Goal: Find specific page/section: Find specific page/section

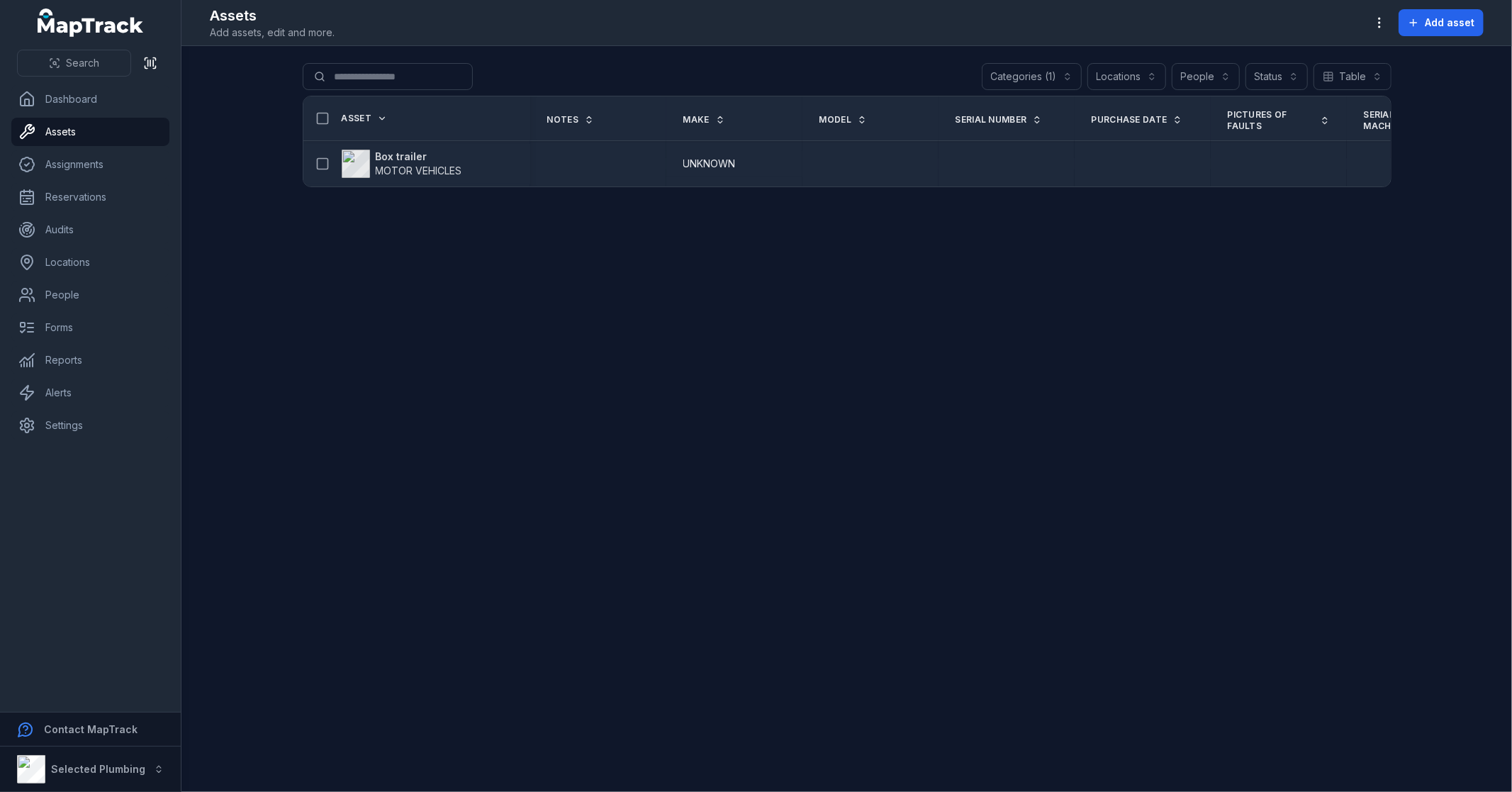
click at [406, 153] on strong "Box trailer" at bounding box center [419, 156] width 87 height 14
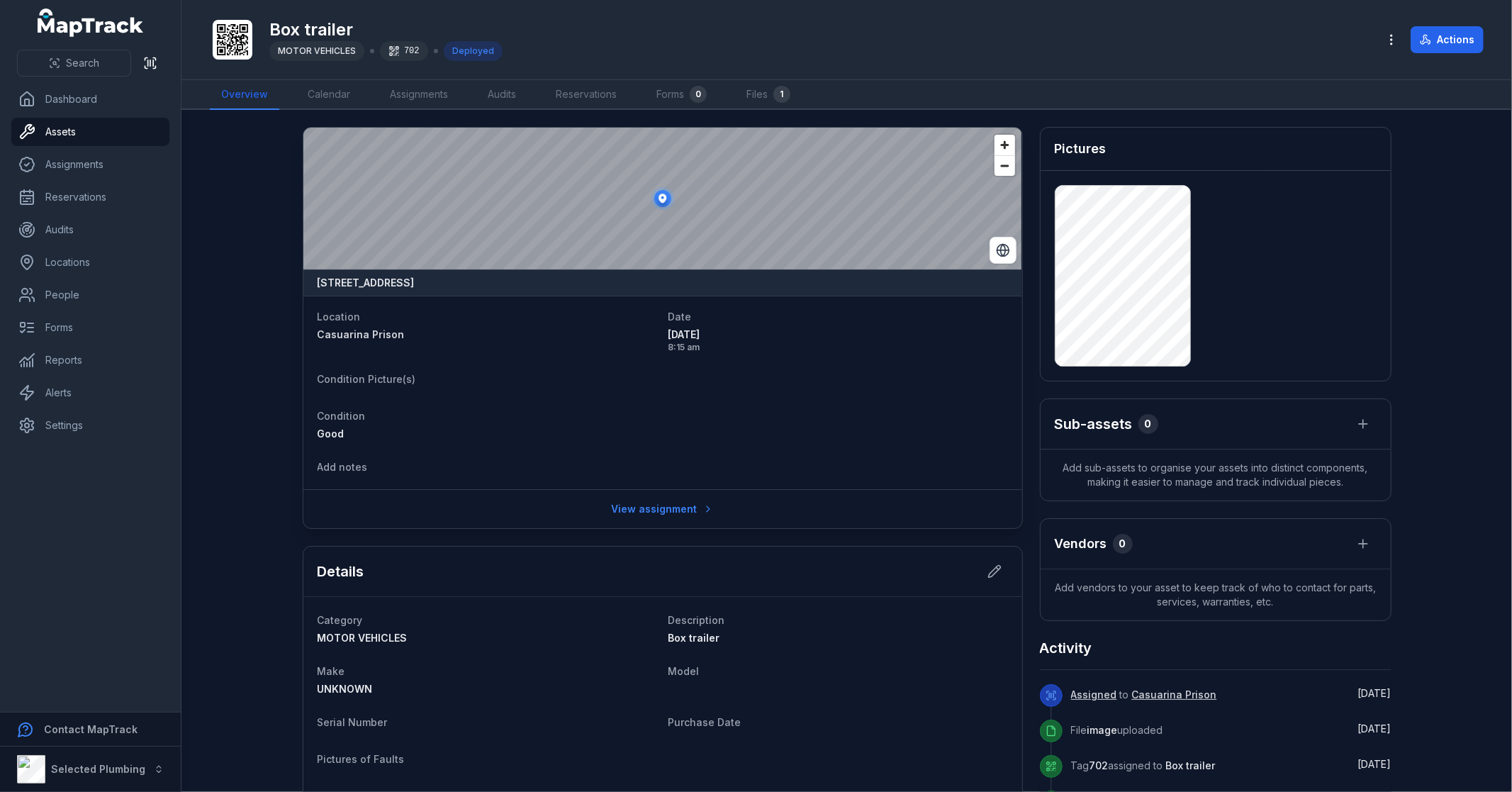
click at [252, 352] on main "288 Orton Road, Casuarina, Western Australia 6167, Australia Location Casuarina…" at bounding box center [846, 451] width 1331 height 682
click at [65, 134] on link "Assets" at bounding box center [90, 132] width 158 height 28
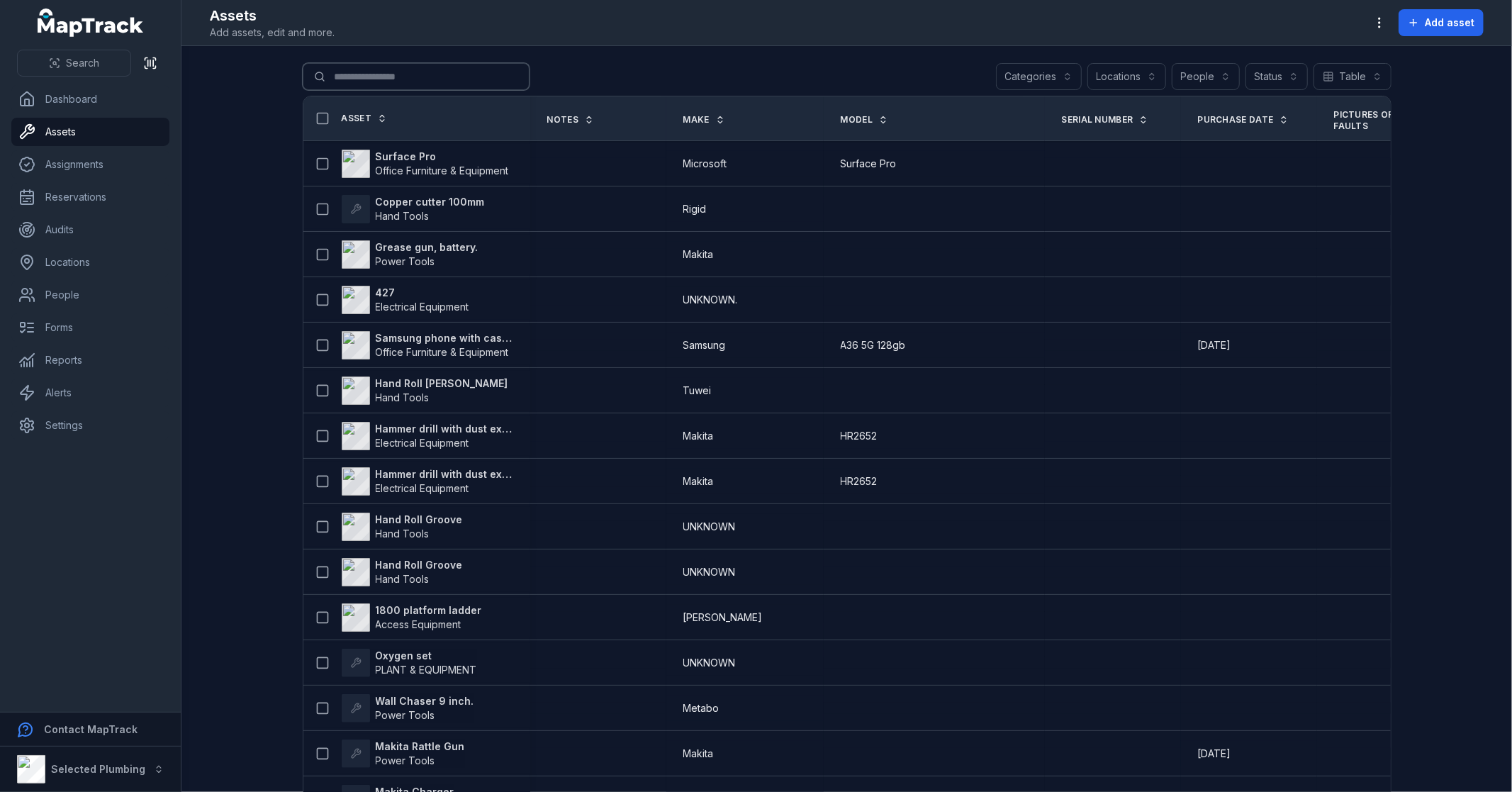
click at [358, 74] on input "Search for assets" at bounding box center [416, 76] width 227 height 27
type input "***"
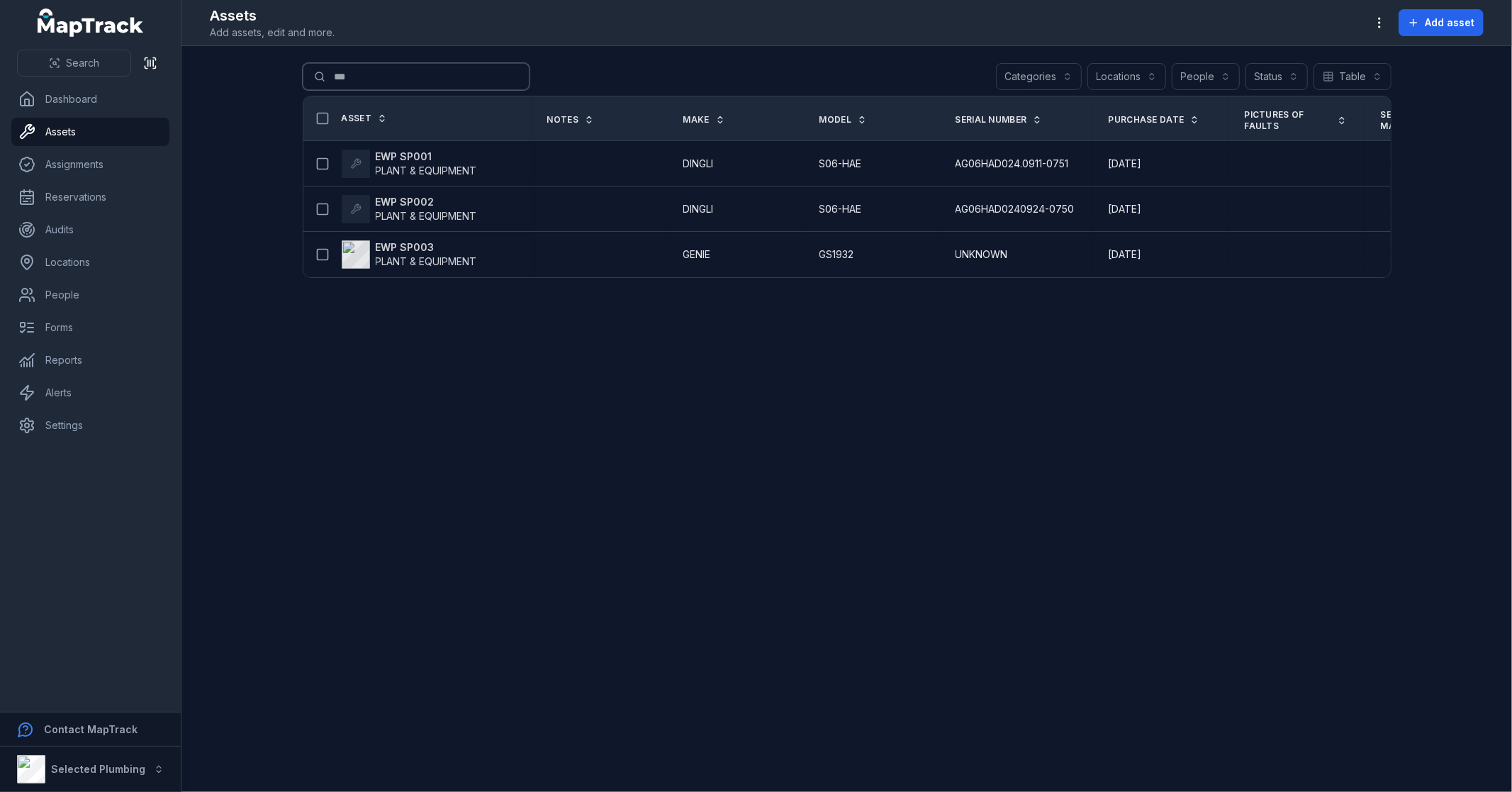
click at [310, 80] on input "***" at bounding box center [416, 76] width 227 height 27
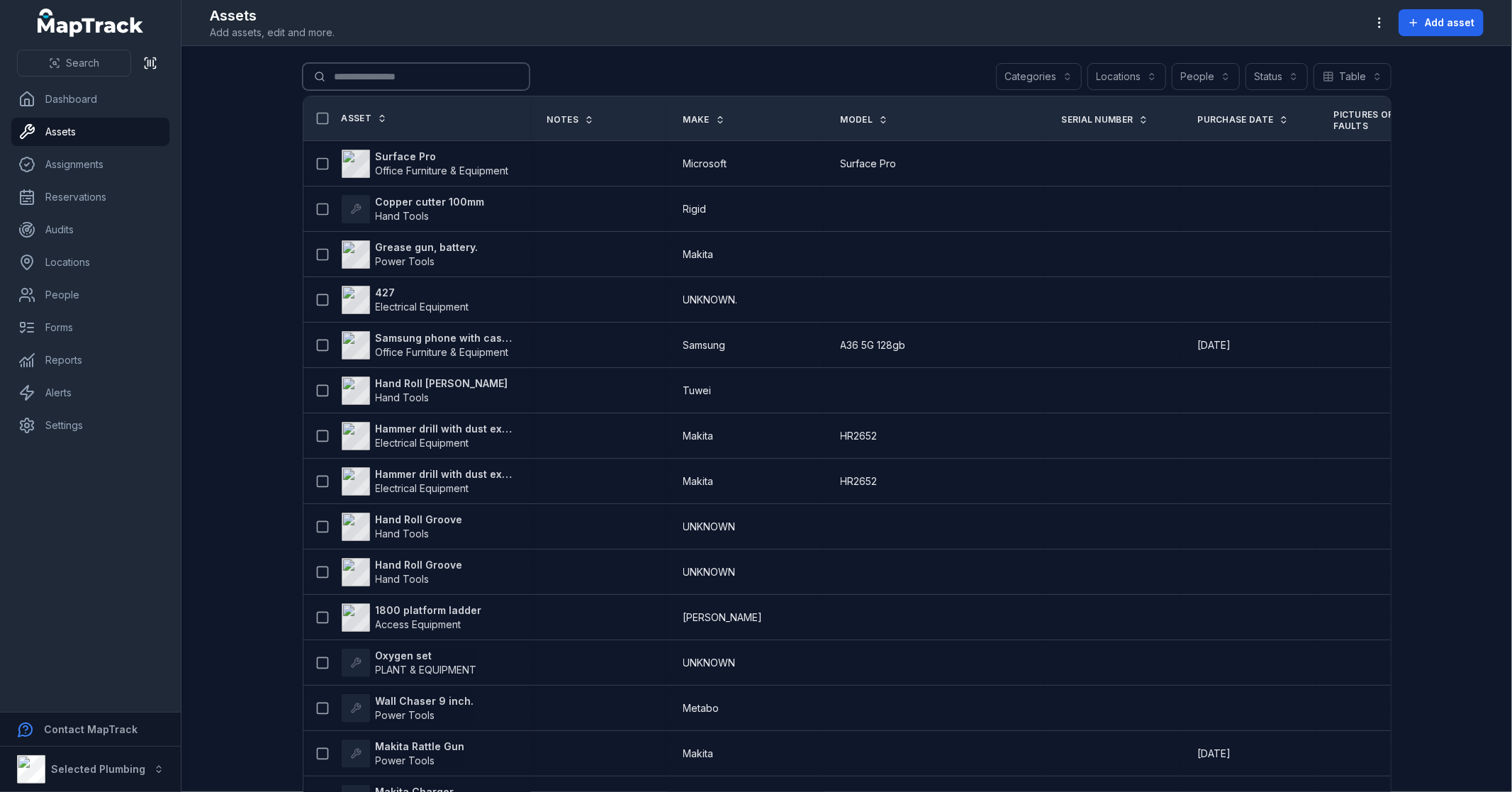
click at [1025, 76] on button "Categories" at bounding box center [1039, 76] width 86 height 27
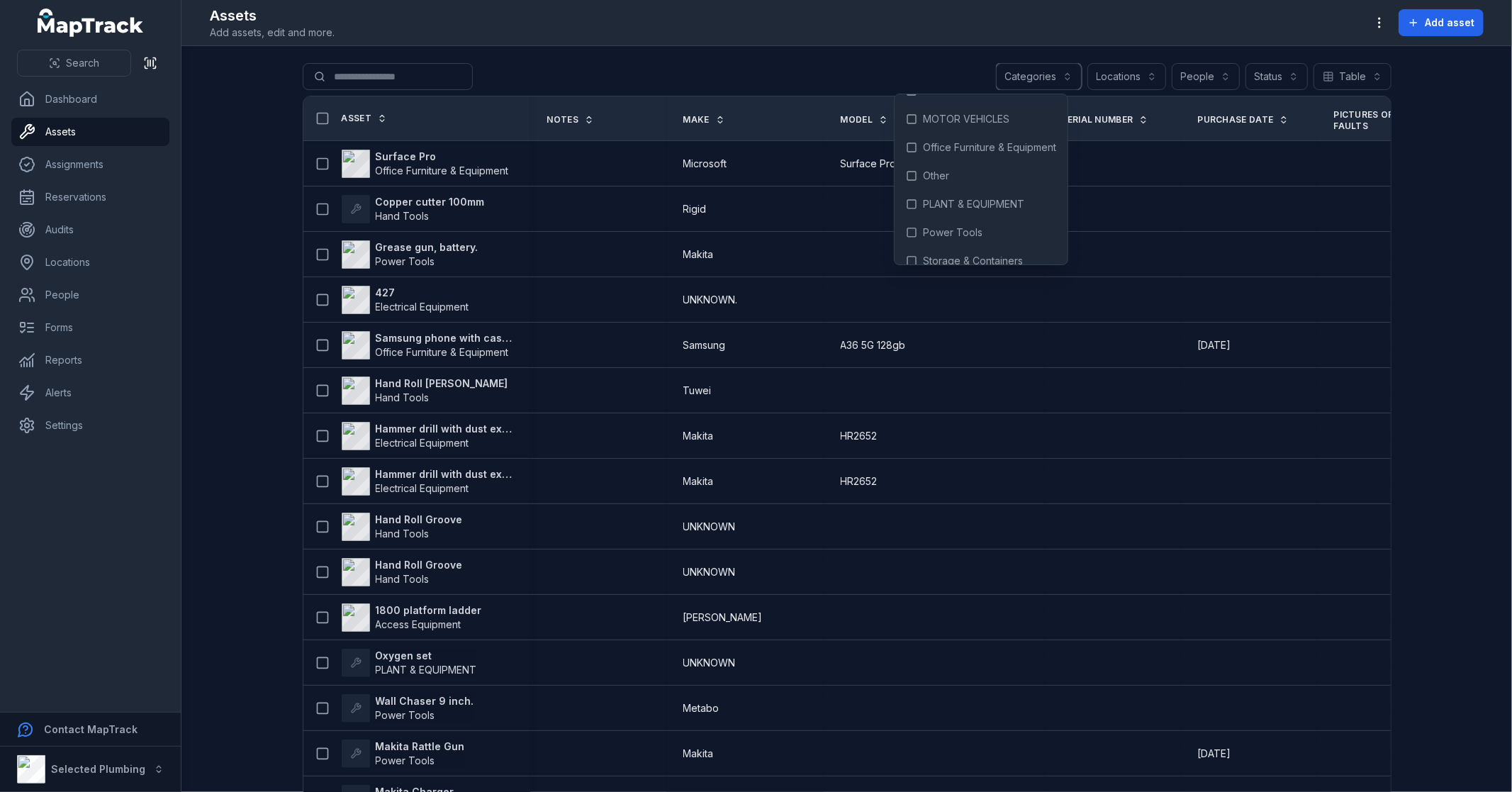
scroll to position [93, 0]
click at [947, 183] on span "PLANT & EQUIPMENT" at bounding box center [973, 189] width 102 height 14
click at [720, 83] on div "**********" at bounding box center [847, 80] width 1088 height 33
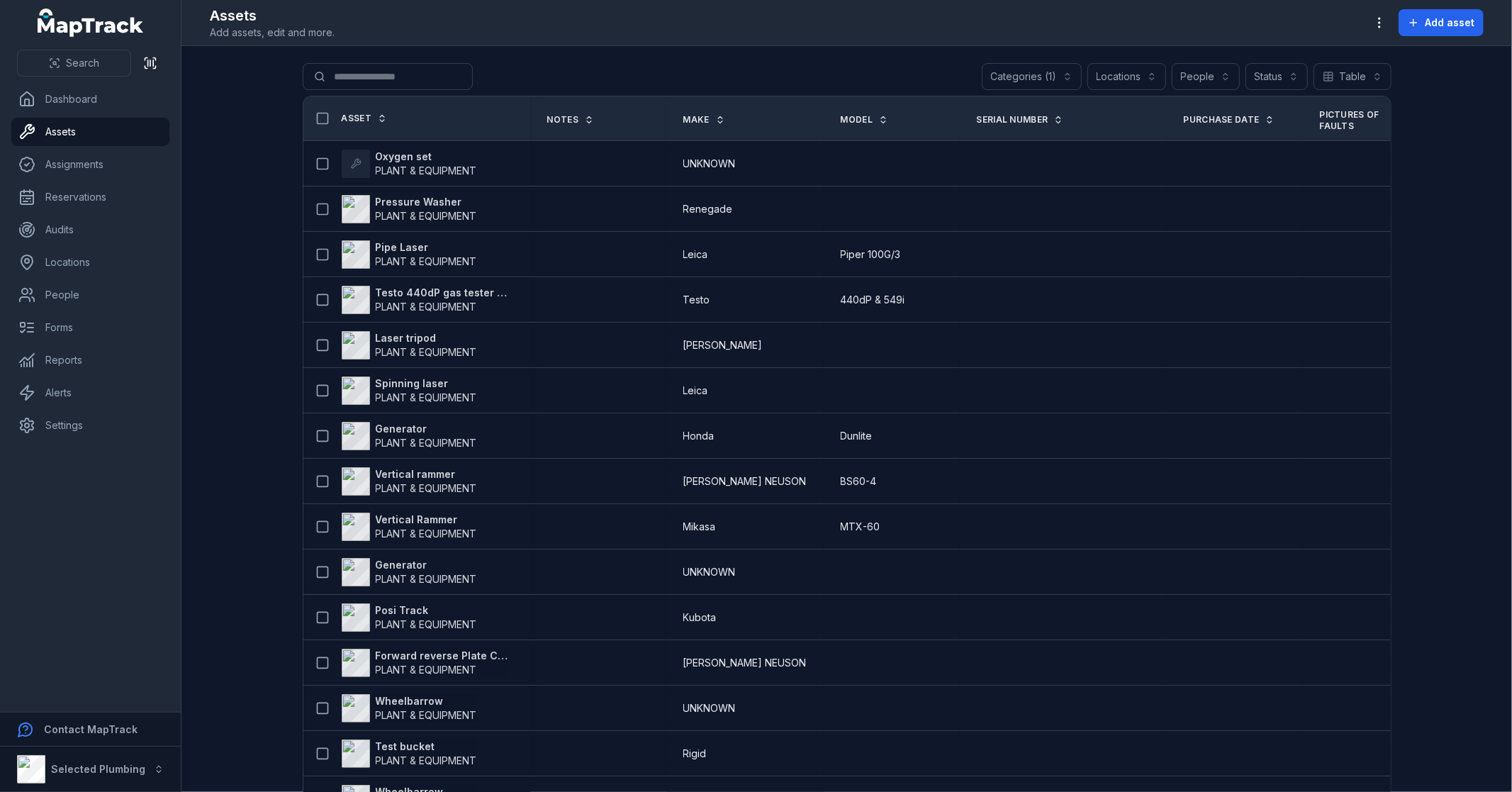
click at [367, 119] on link "Asset" at bounding box center [365, 118] width 46 height 11
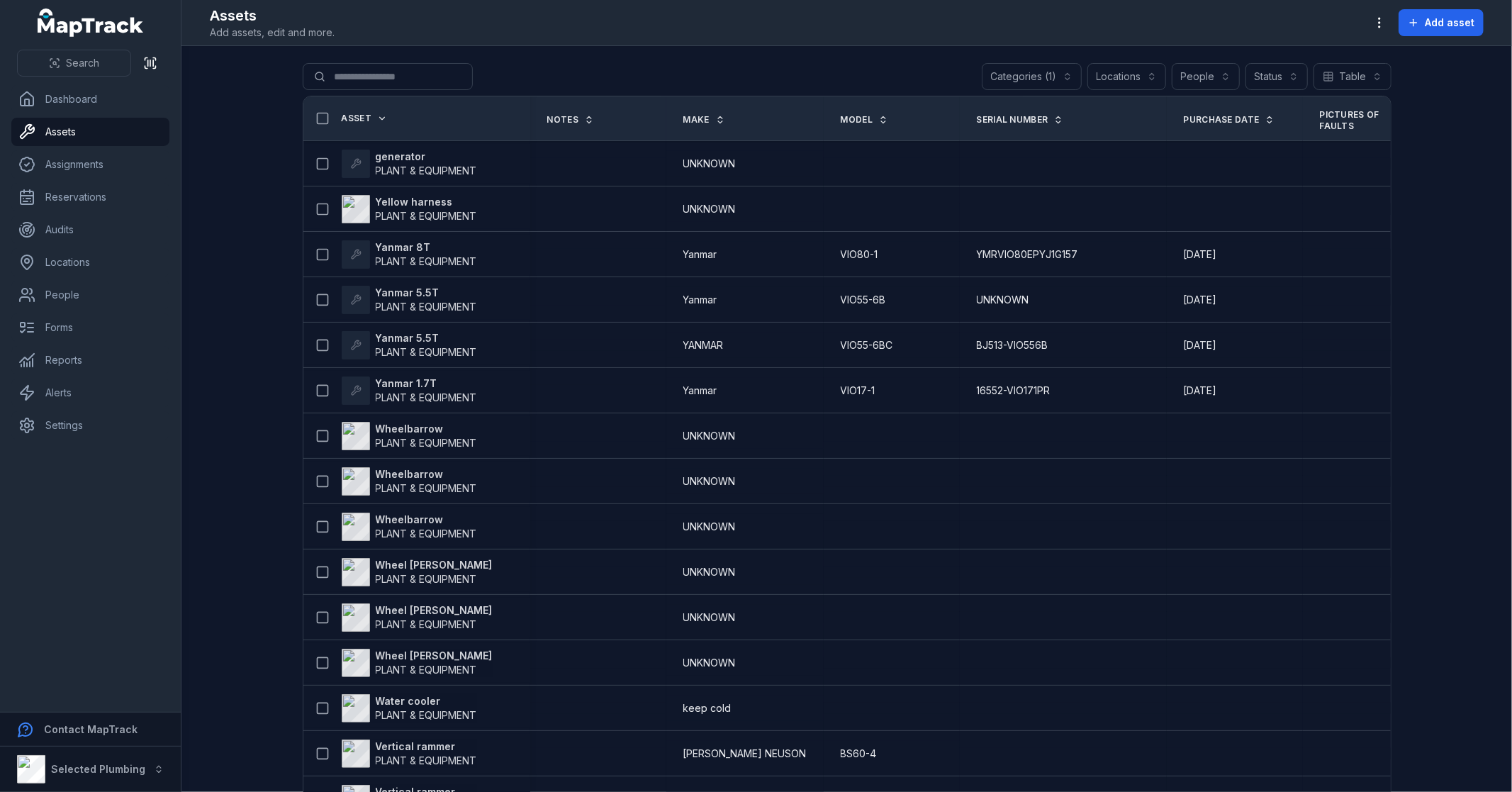
click at [1045, 78] on button "Categories (1)" at bounding box center [1031, 76] width 100 height 27
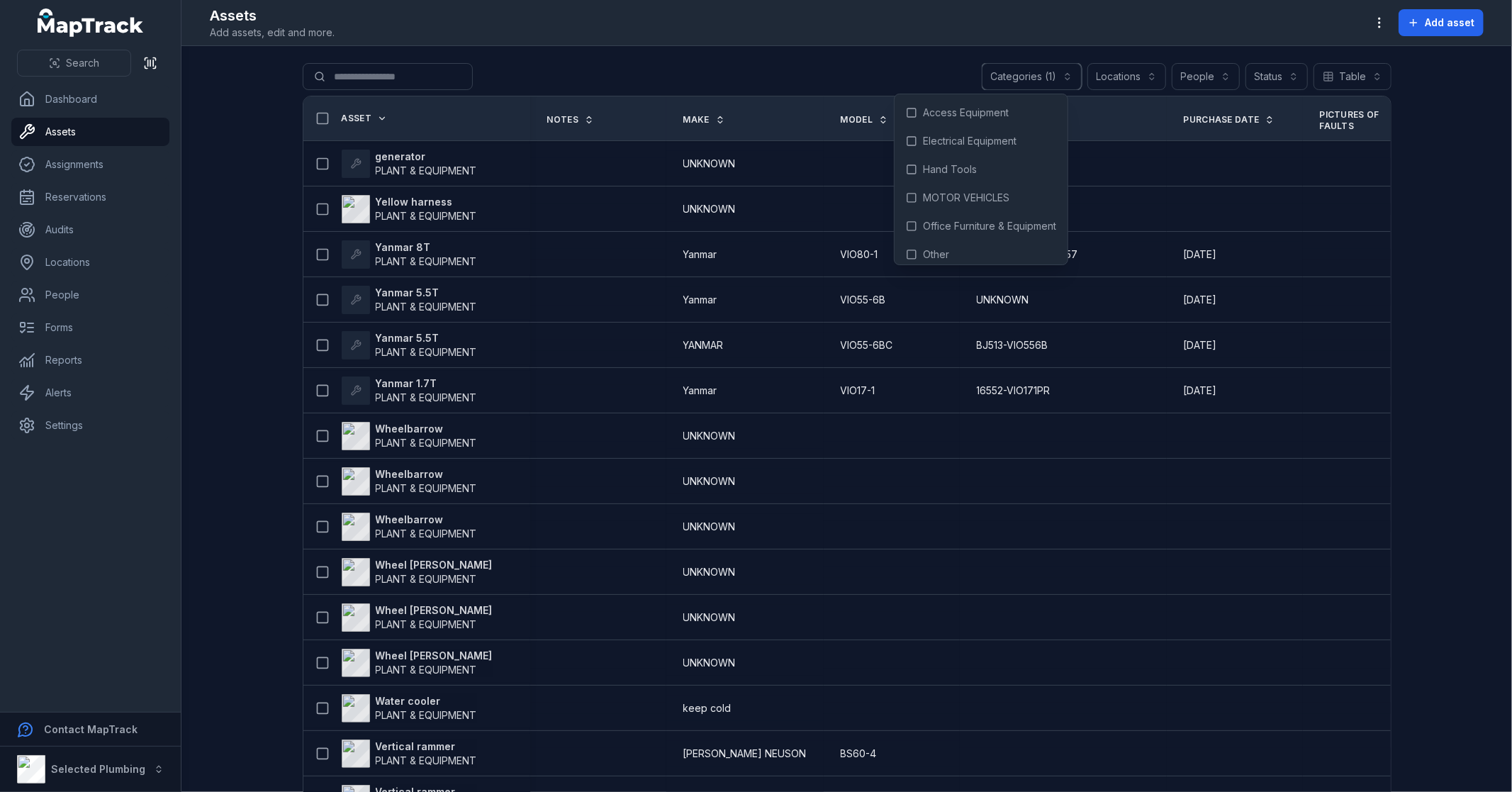
click at [1045, 78] on button "Categories (1)" at bounding box center [1031, 76] width 100 height 27
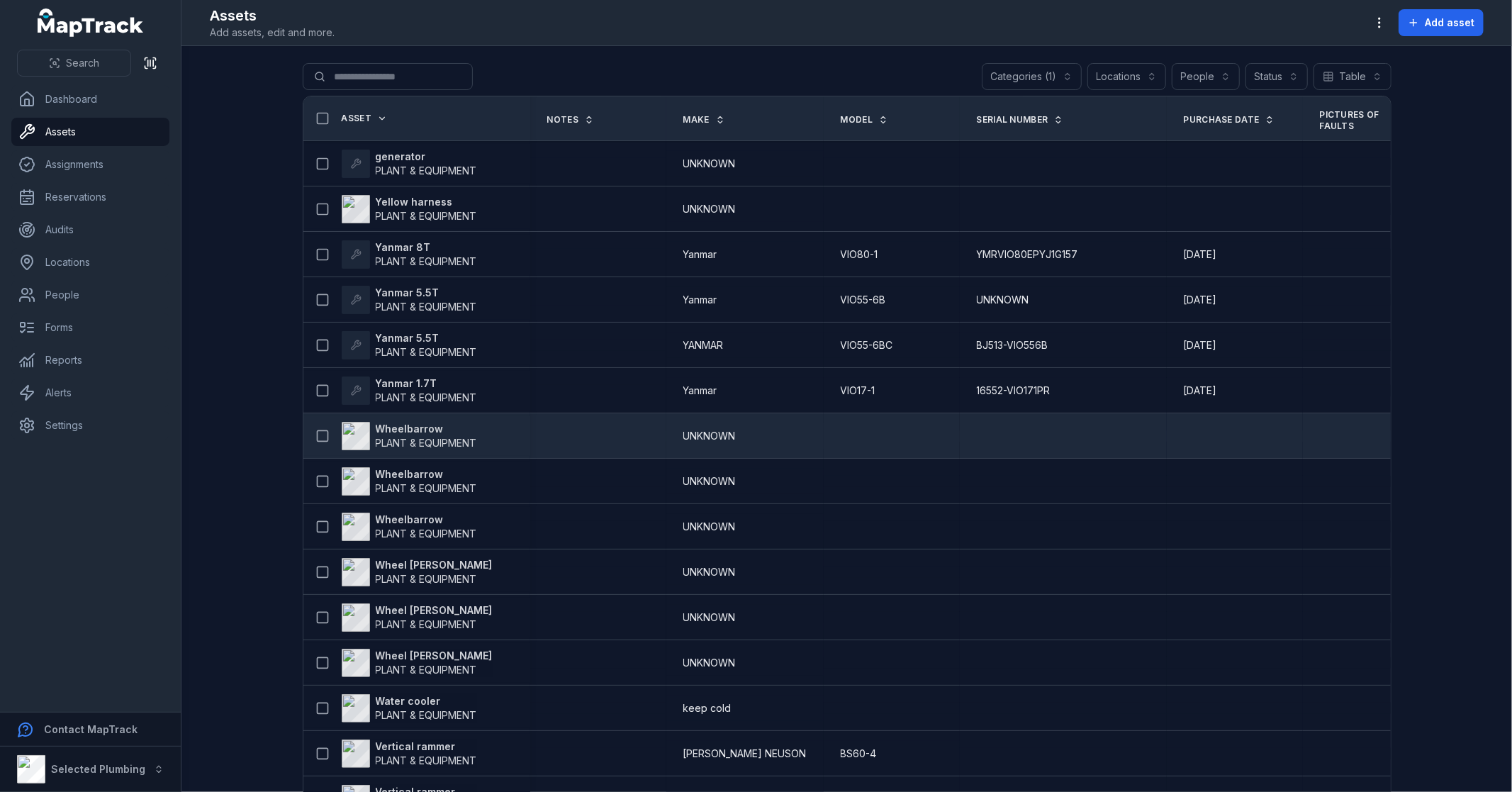
click at [415, 429] on strong "Wheelbarrow" at bounding box center [426, 428] width 102 height 14
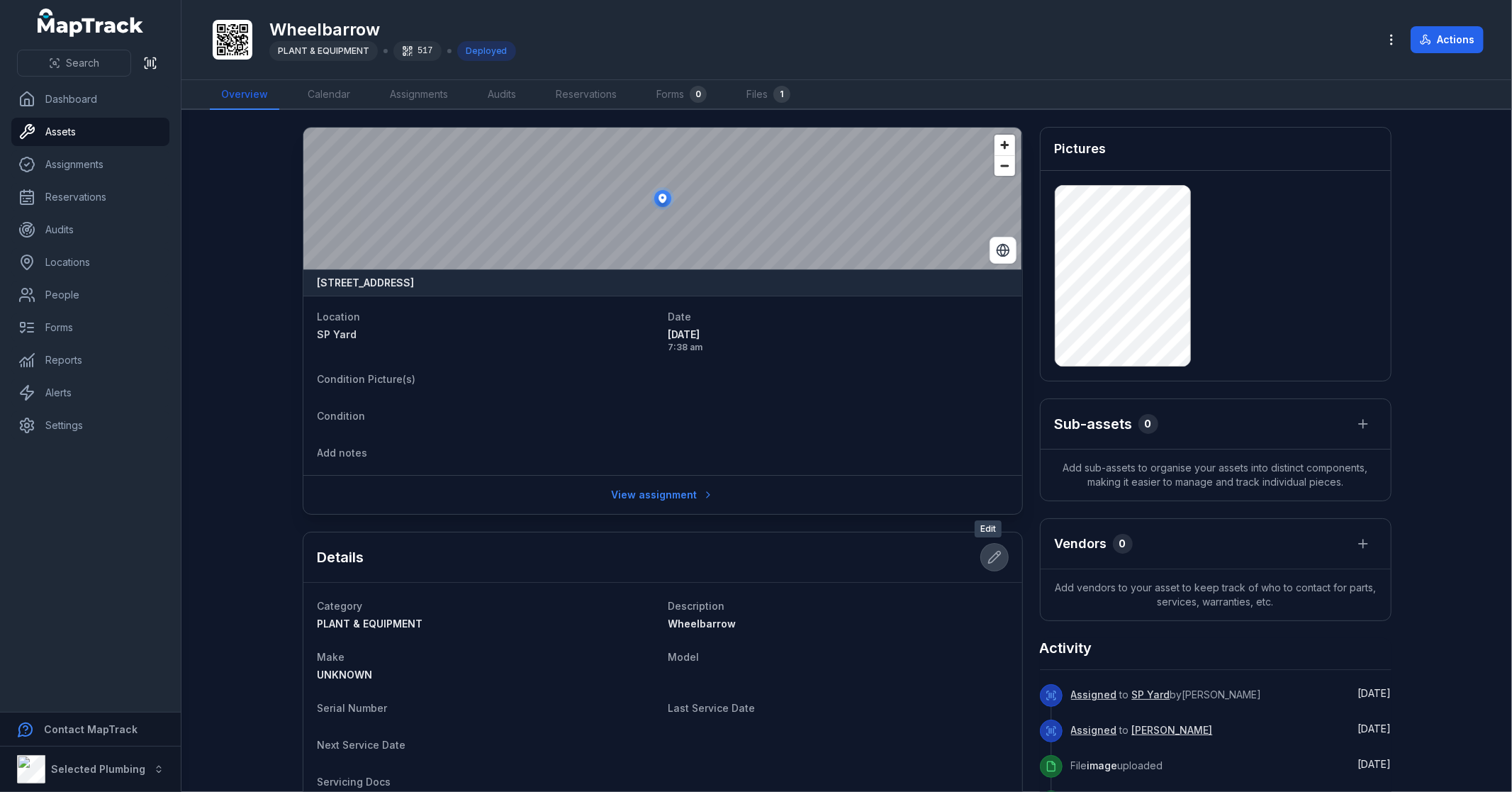
click at [988, 558] on icon at bounding box center [994, 556] width 14 height 14
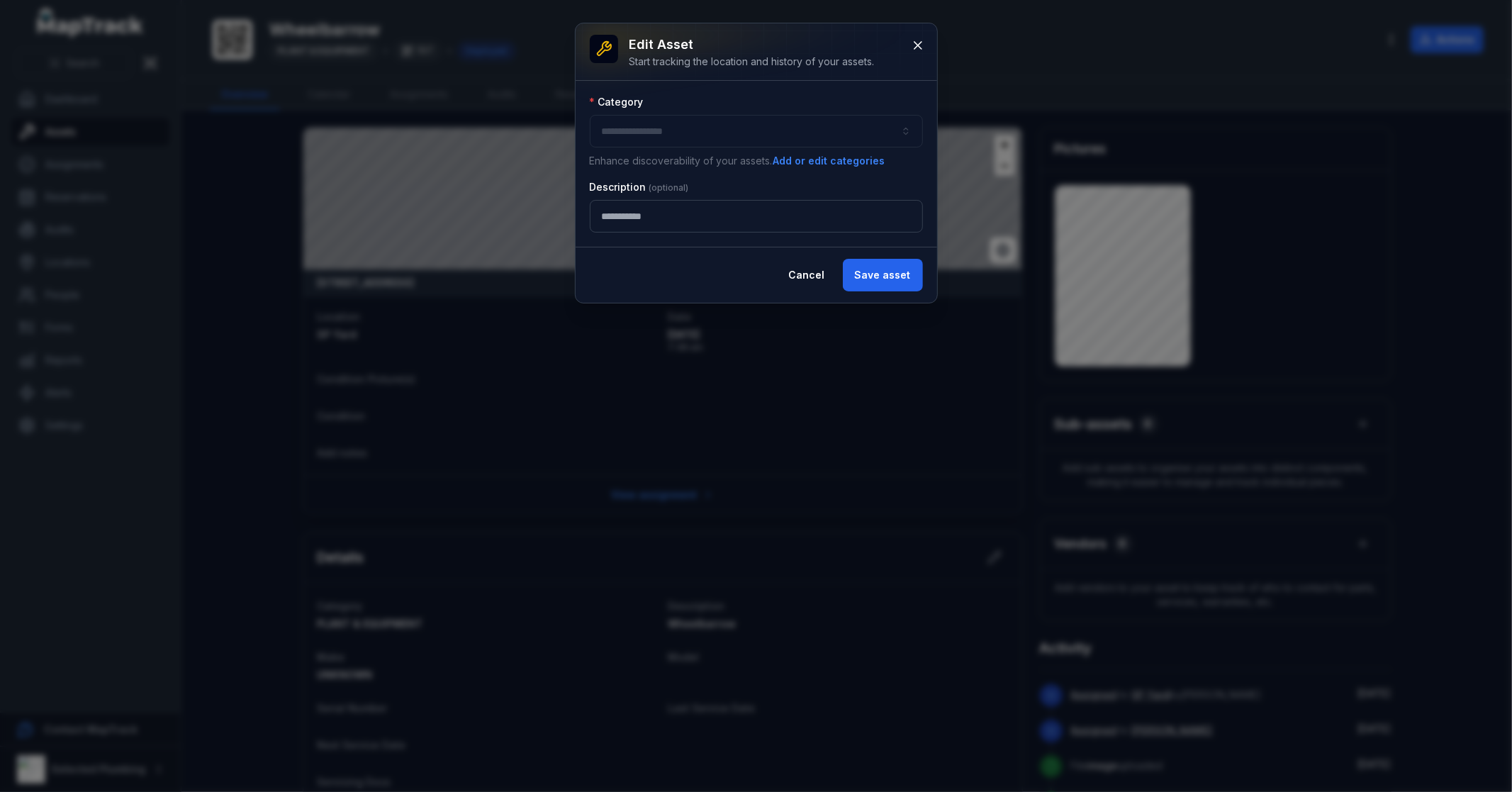
type input "**********"
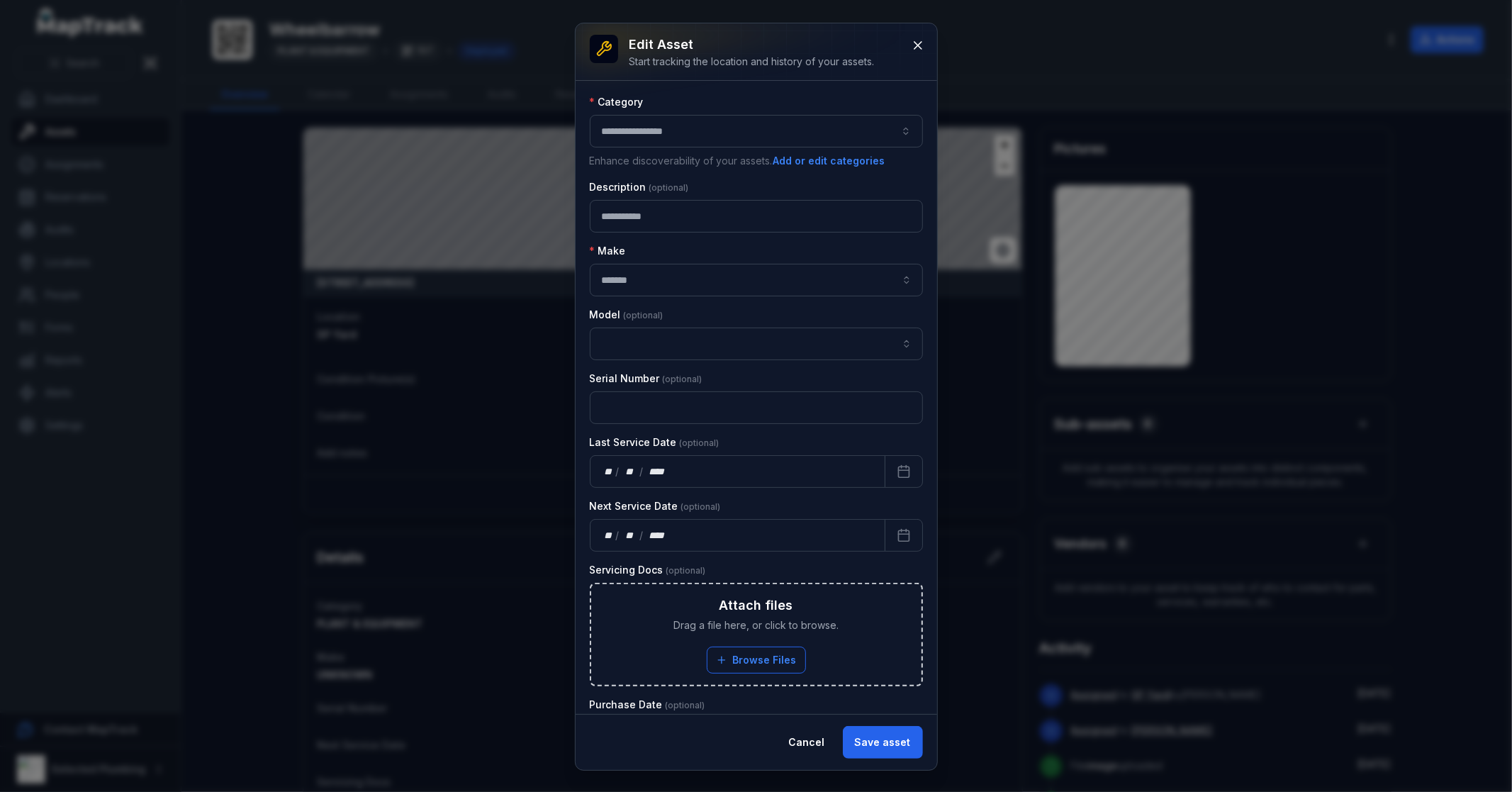
click at [702, 125] on button "**********" at bounding box center [756, 132] width 333 height 33
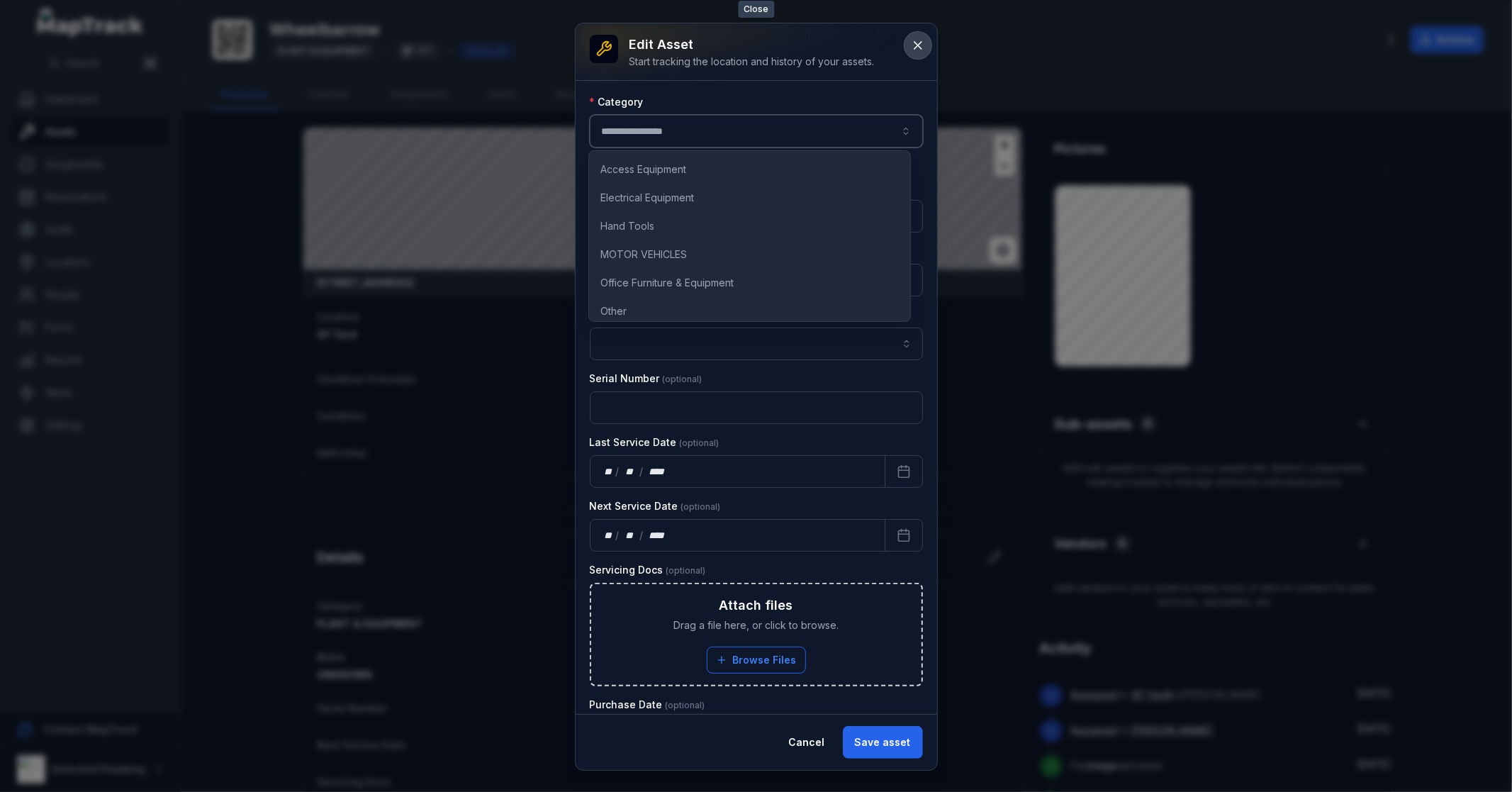
click at [919, 46] on icon at bounding box center [917, 45] width 14 height 14
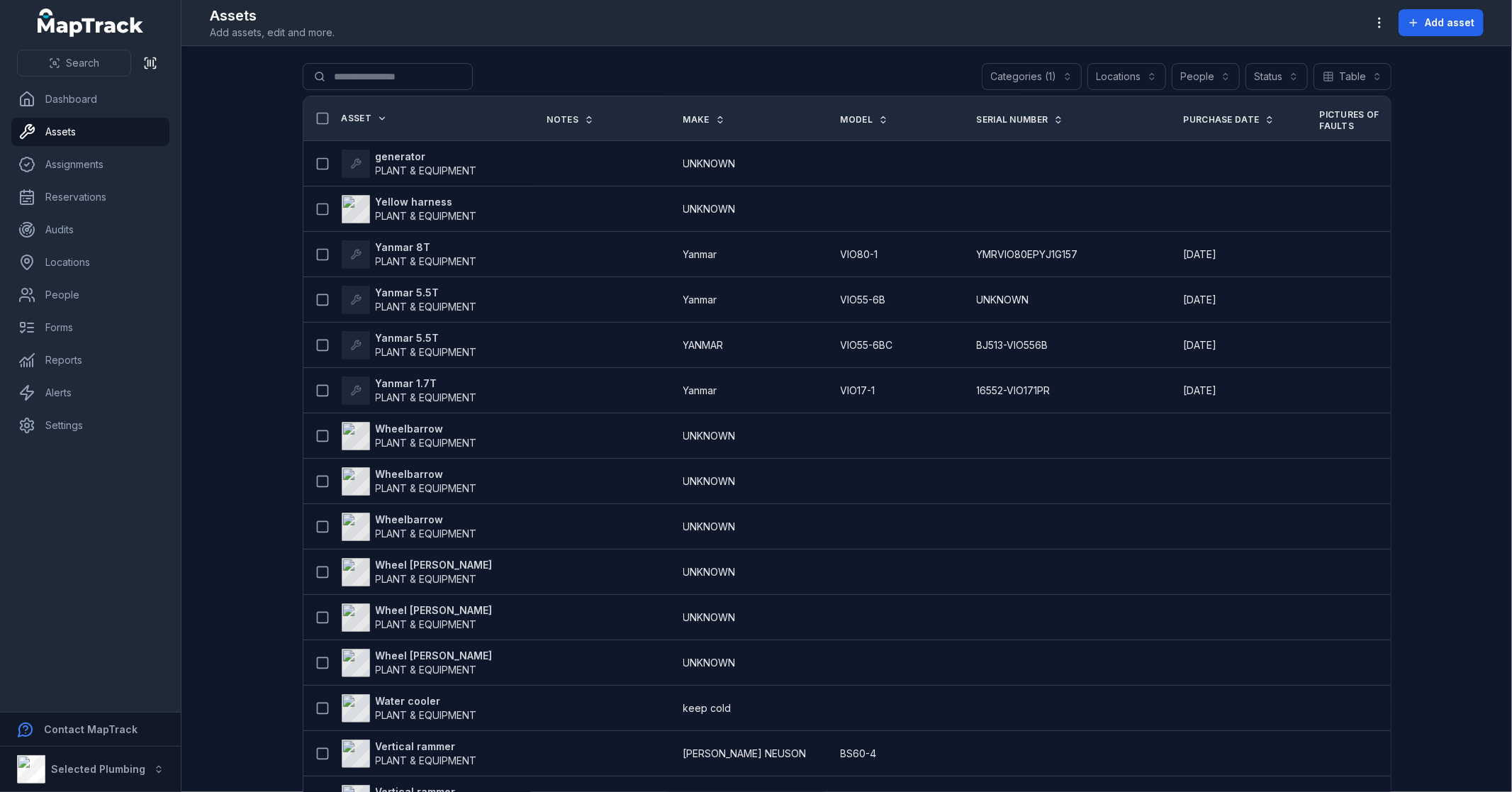
click at [251, 472] on main "**********" at bounding box center [846, 418] width 1331 height 745
click at [232, 426] on main "**********" at bounding box center [846, 418] width 1331 height 745
click at [1352, 77] on button "Table *****" at bounding box center [1352, 76] width 78 height 27
click at [1378, 22] on div "**********" at bounding box center [846, 396] width 1331 height 792
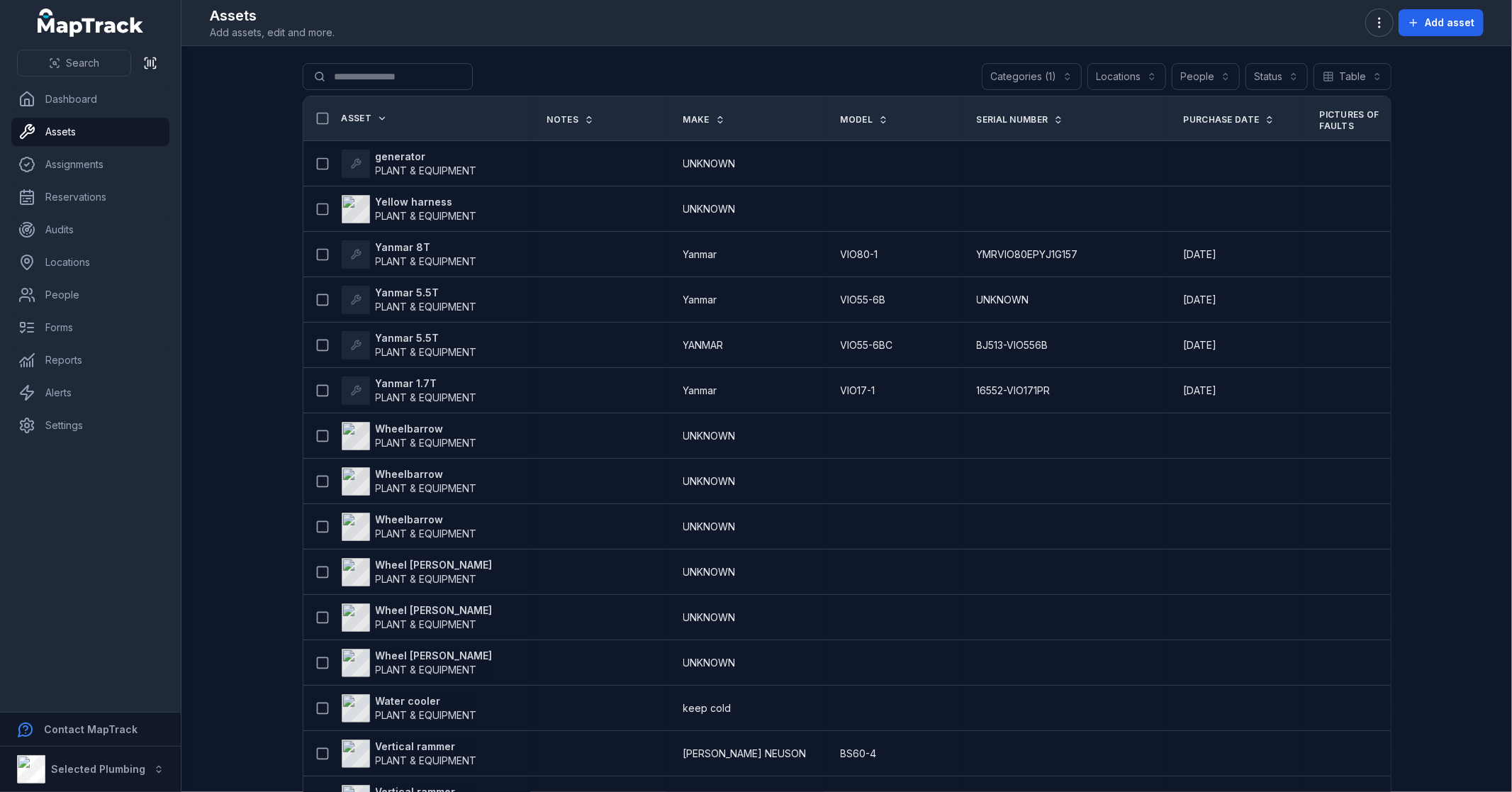
click at [1378, 22] on icon "button" at bounding box center [1378, 22] width 14 height 14
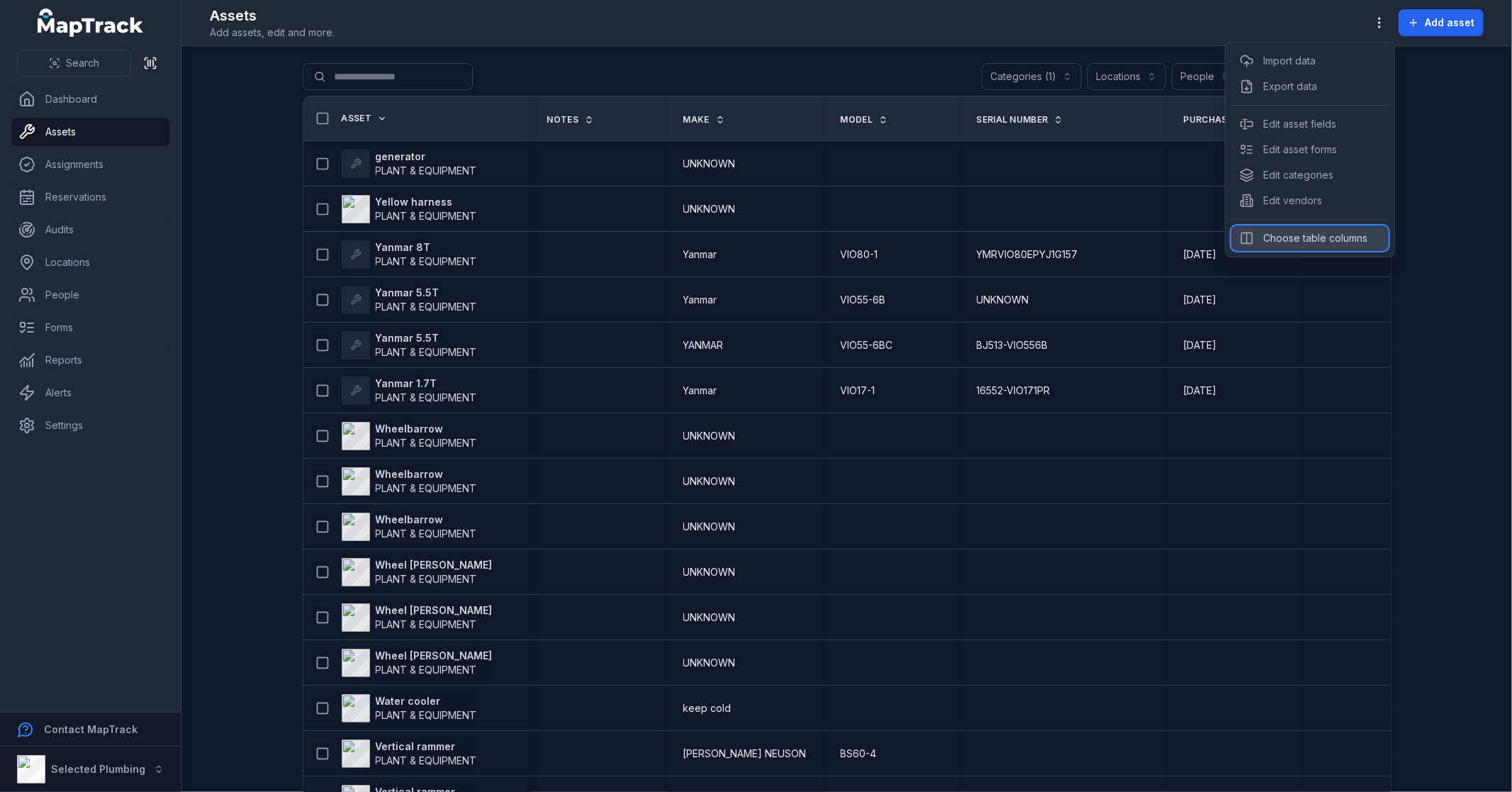
click at [1319, 237] on div "Choose table columns" at bounding box center [1310, 238] width 157 height 26
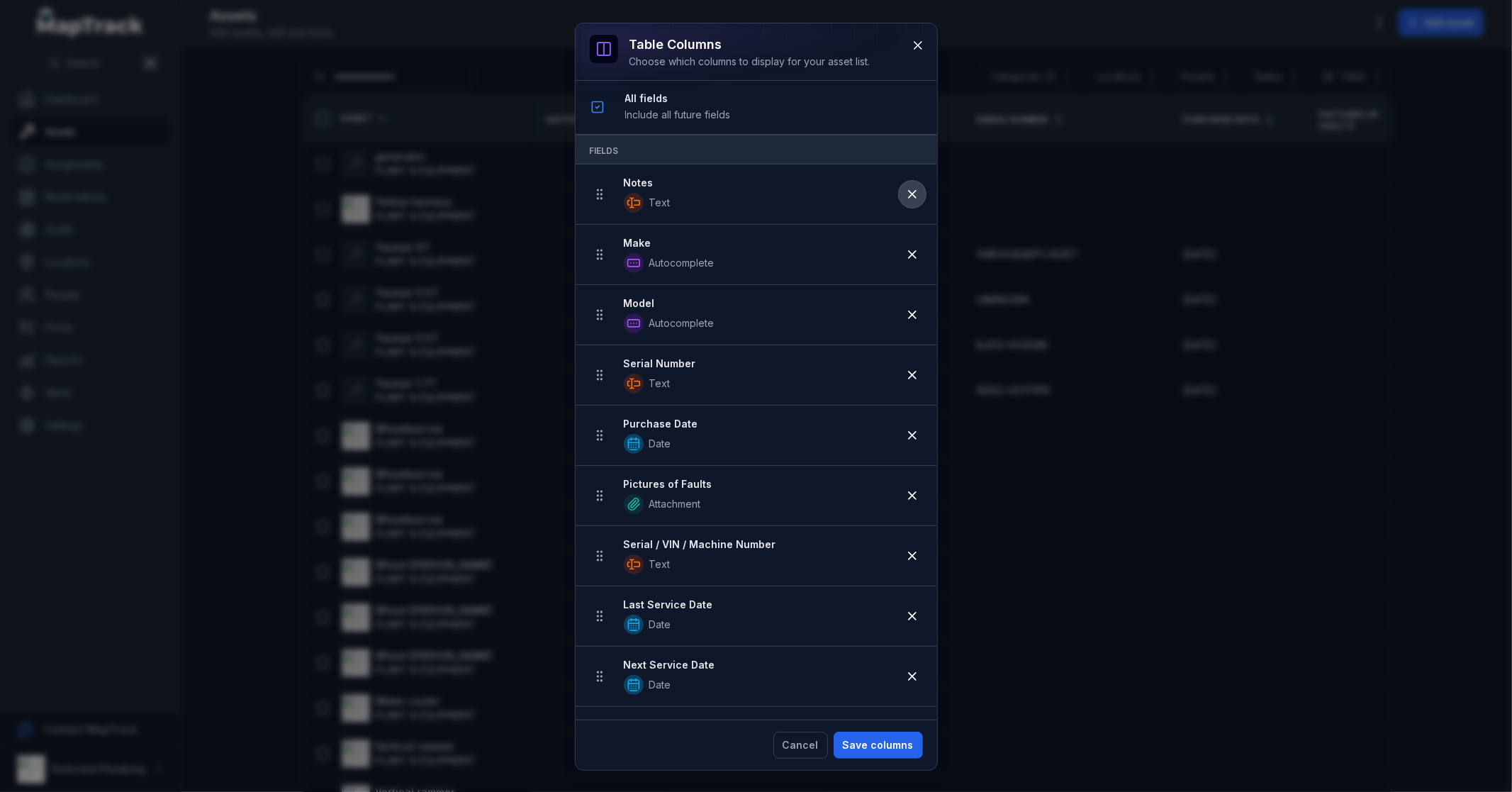
click at [906, 195] on icon at bounding box center [912, 194] width 14 height 14
click at [909, 195] on icon at bounding box center [913, 194] width 7 height 7
click at [909, 251] on icon at bounding box center [913, 254] width 7 height 7
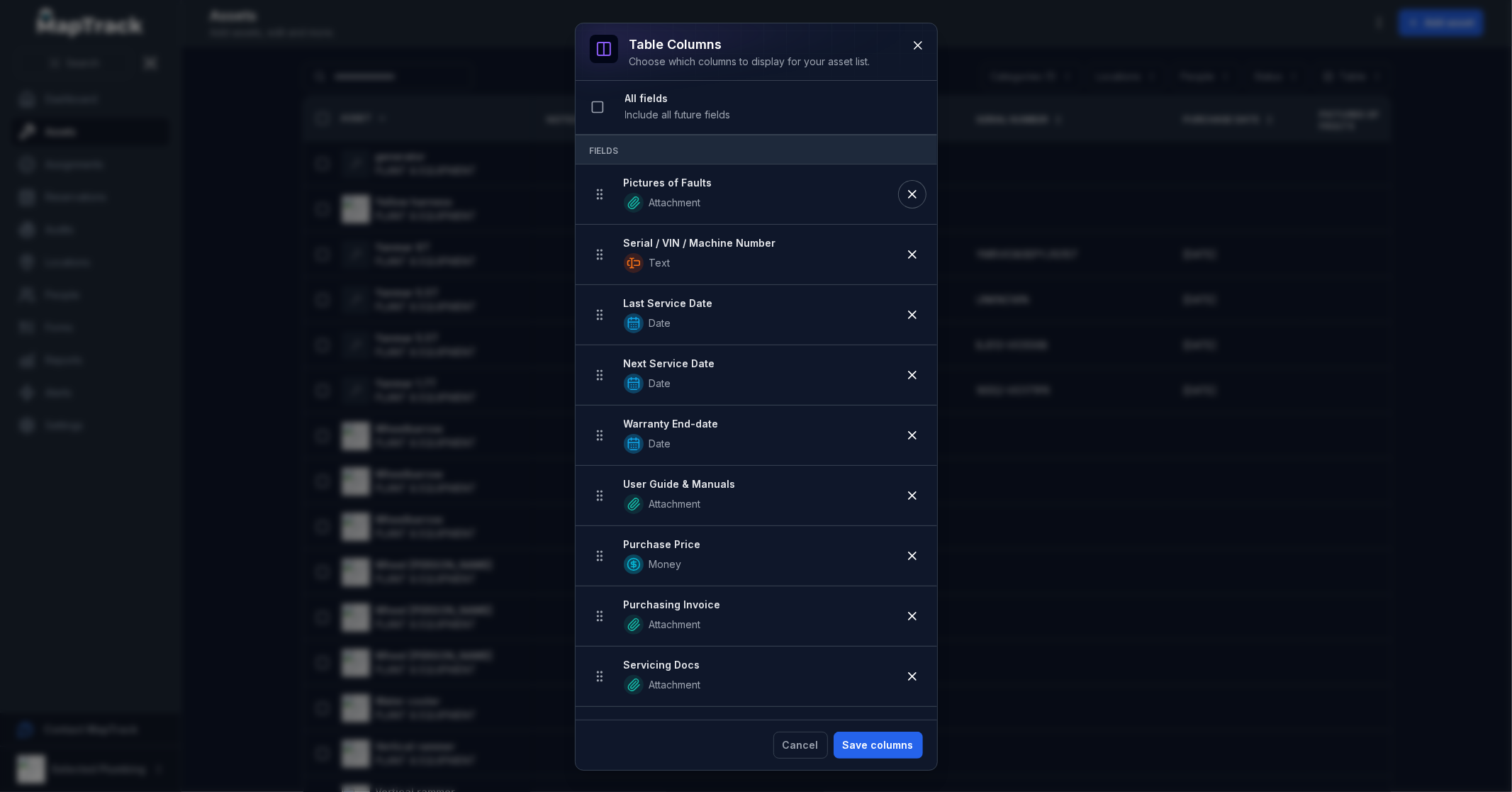
click at [909, 195] on icon at bounding box center [913, 194] width 7 height 7
click at [909, 251] on icon at bounding box center [913, 254] width 7 height 7
click at [909, 195] on icon at bounding box center [913, 194] width 7 height 7
click at [909, 251] on icon at bounding box center [913, 254] width 7 height 7
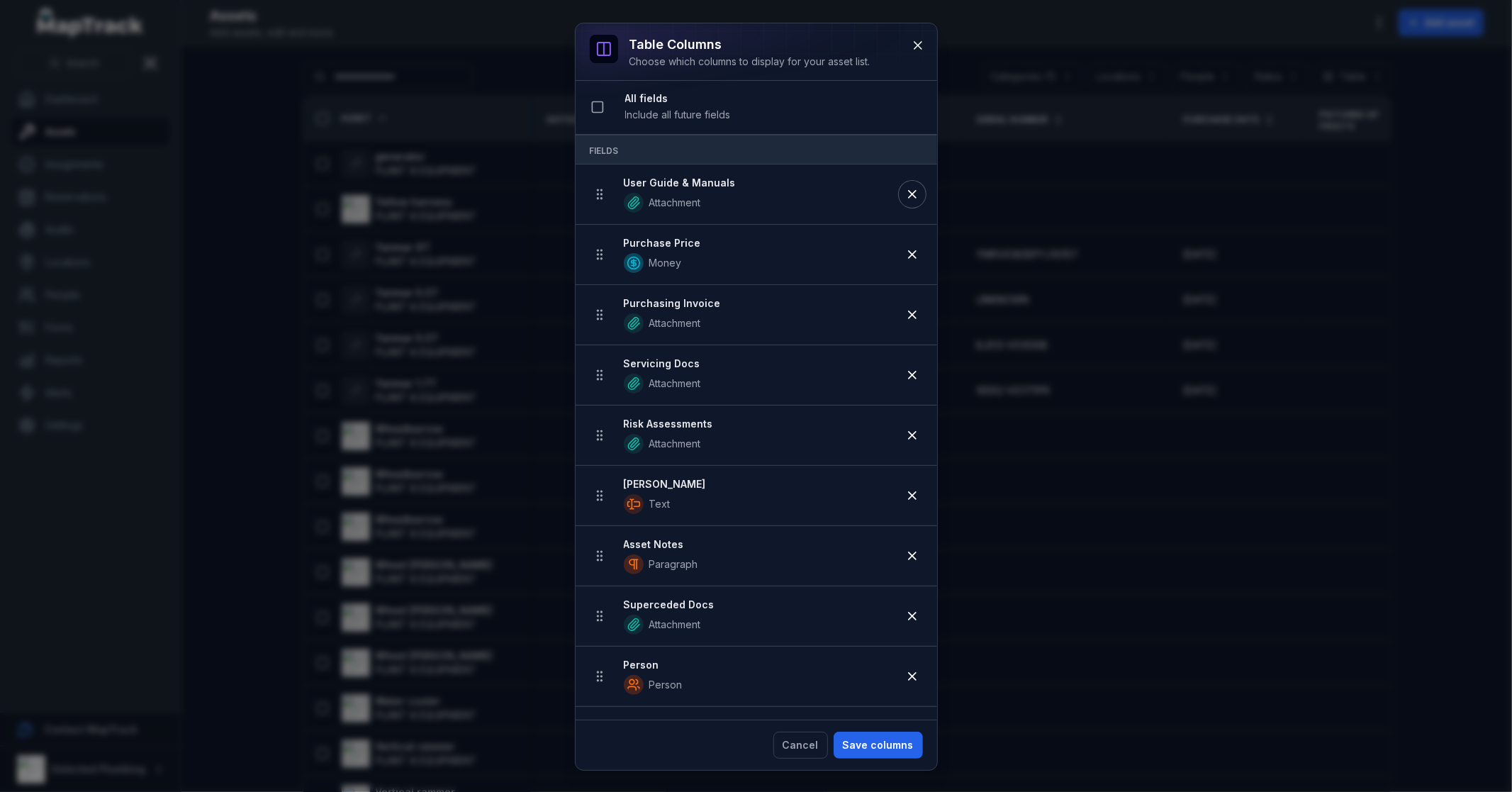
click at [909, 195] on icon at bounding box center [913, 194] width 7 height 7
click at [909, 251] on icon at bounding box center [913, 254] width 7 height 7
click at [909, 195] on icon at bounding box center [913, 194] width 7 height 7
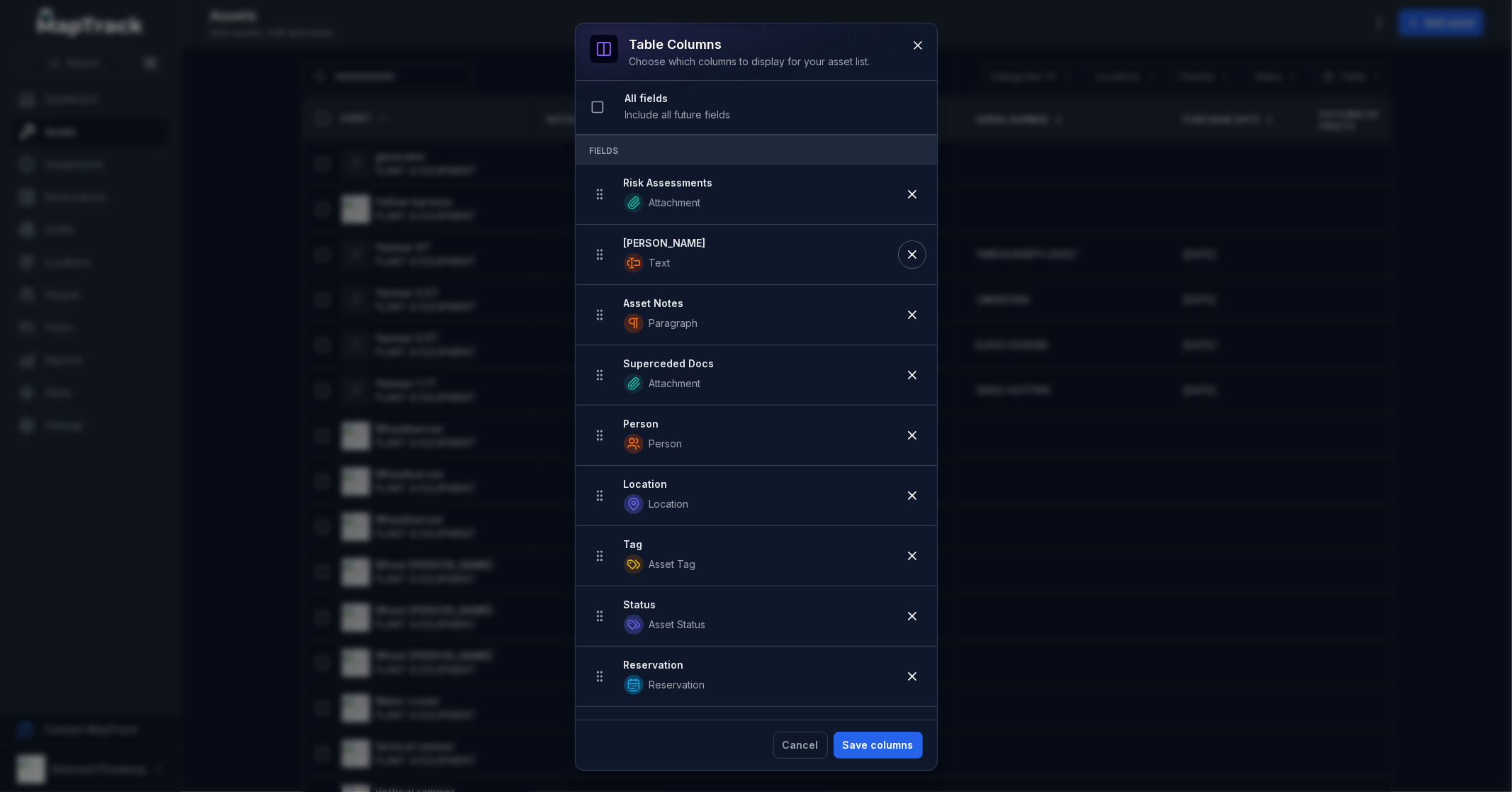
click at [909, 251] on icon at bounding box center [913, 254] width 7 height 7
click at [909, 195] on icon at bounding box center [913, 194] width 7 height 7
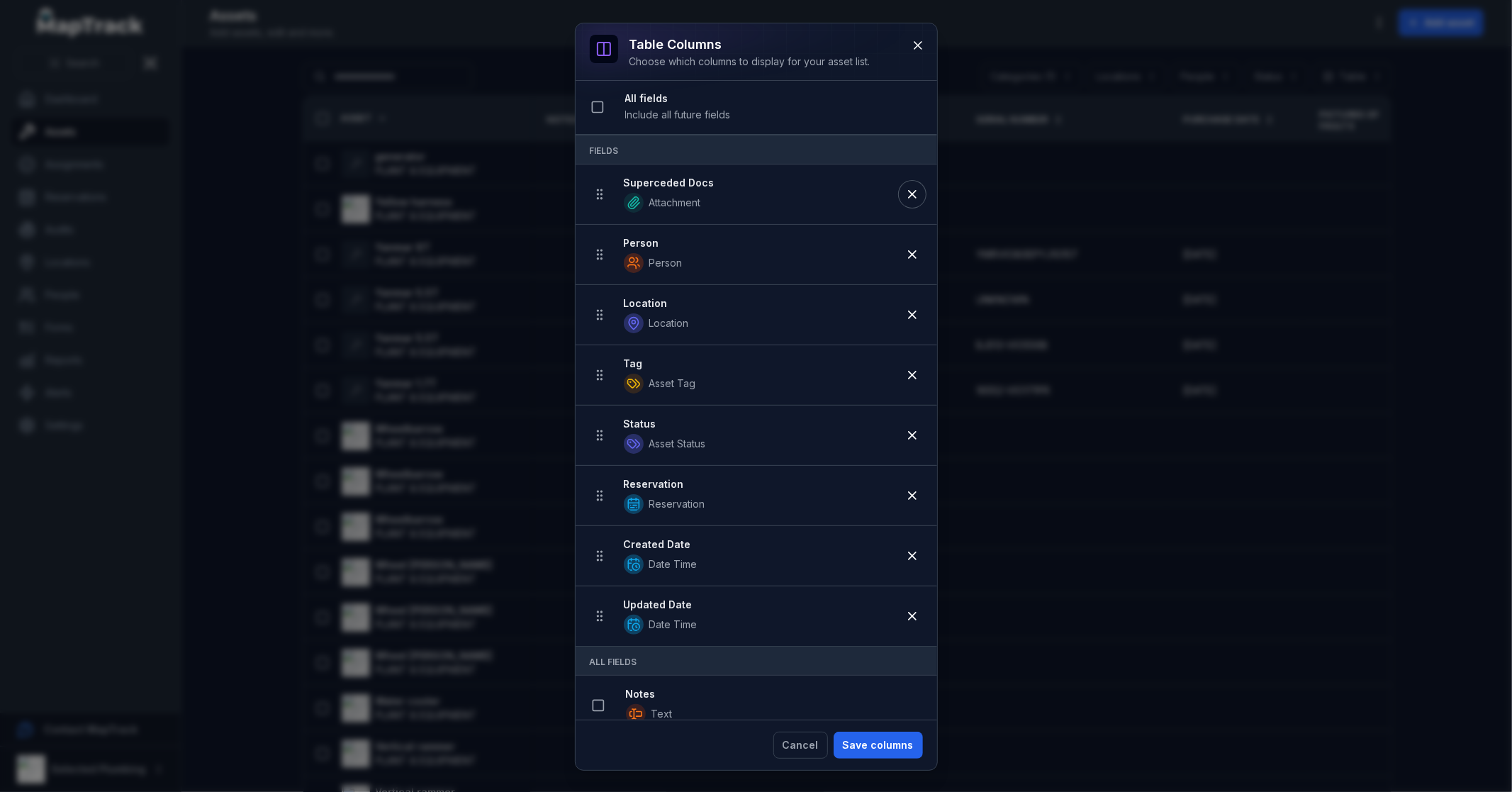
click at [909, 195] on icon at bounding box center [913, 194] width 7 height 7
click at [909, 251] on icon at bounding box center [913, 254] width 7 height 7
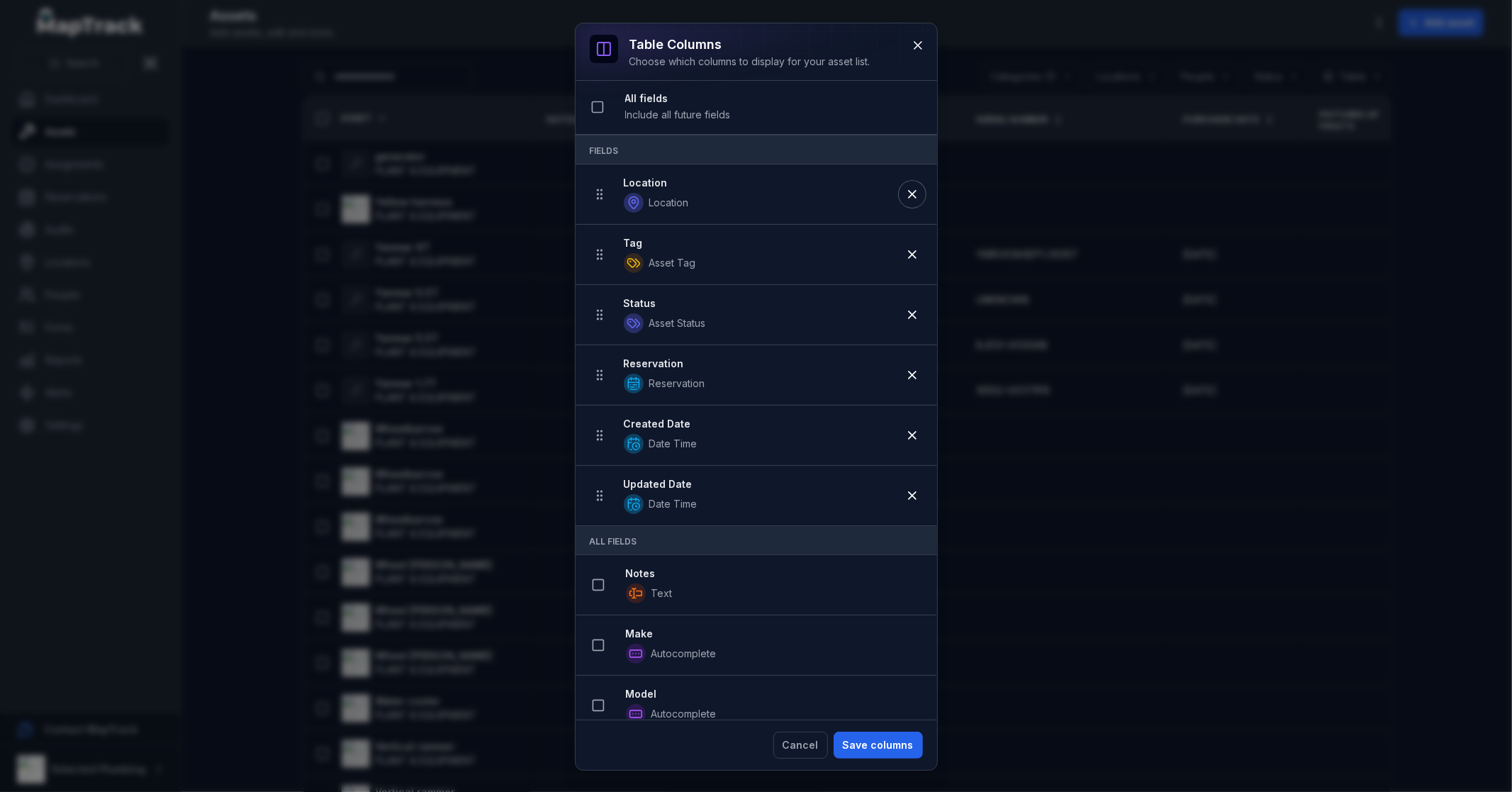
click at [909, 195] on icon at bounding box center [913, 194] width 7 height 7
click at [909, 251] on icon at bounding box center [913, 254] width 7 height 7
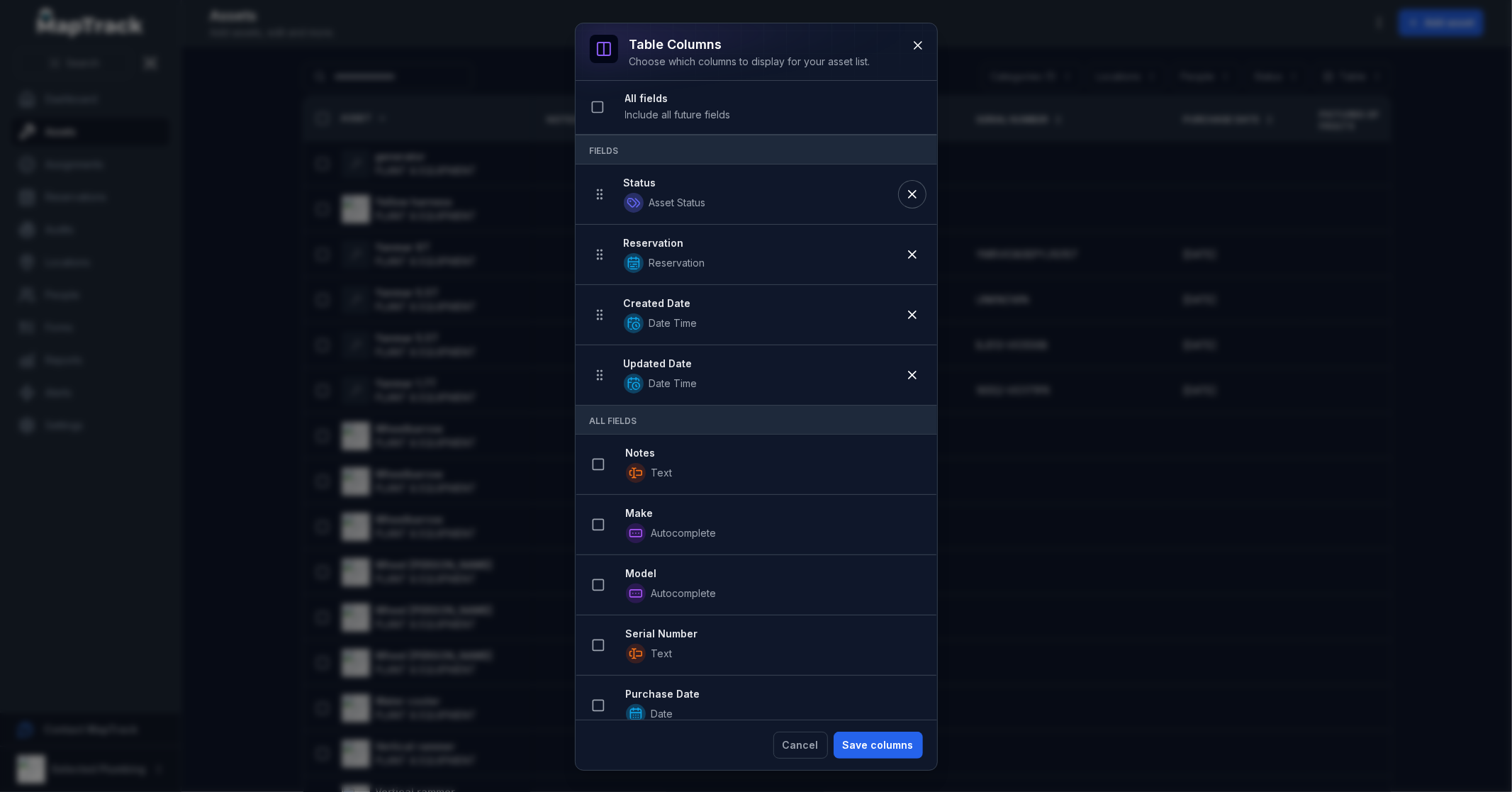
click at [909, 195] on icon at bounding box center [913, 194] width 7 height 7
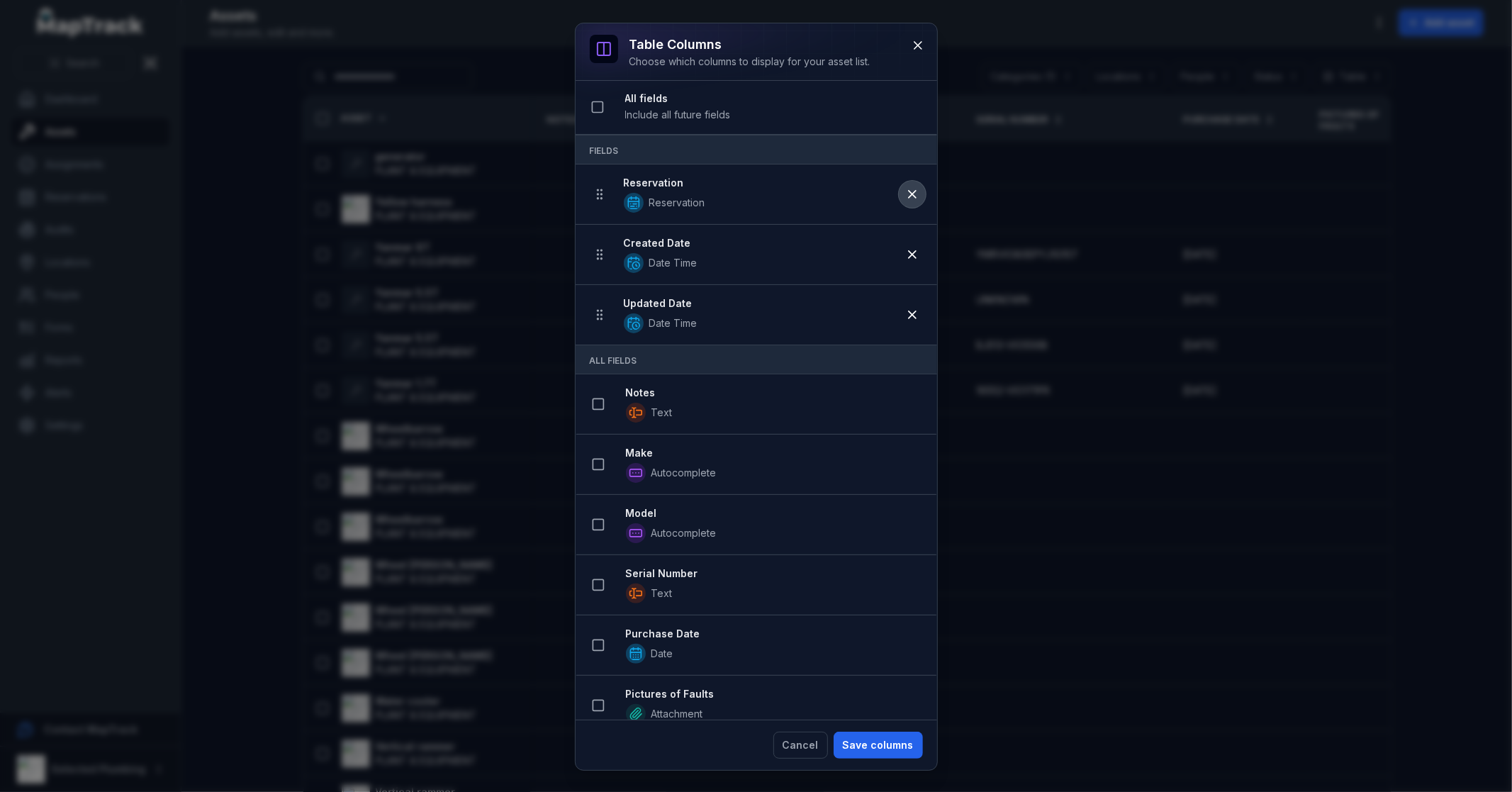
click at [909, 195] on icon at bounding box center [913, 194] width 7 height 7
click at [909, 251] on icon at bounding box center [913, 254] width 7 height 7
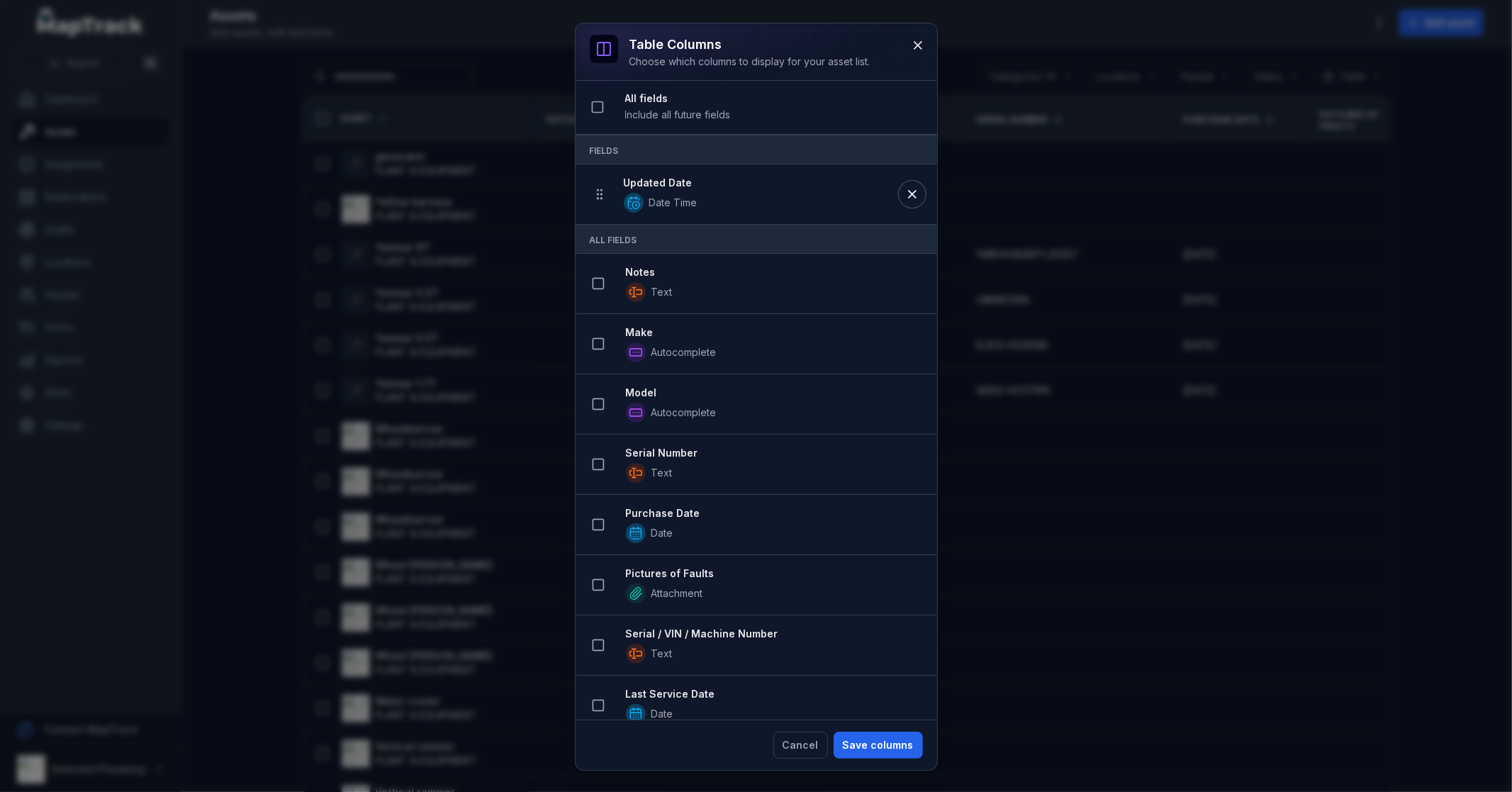
click at [909, 195] on icon at bounding box center [913, 194] width 7 height 7
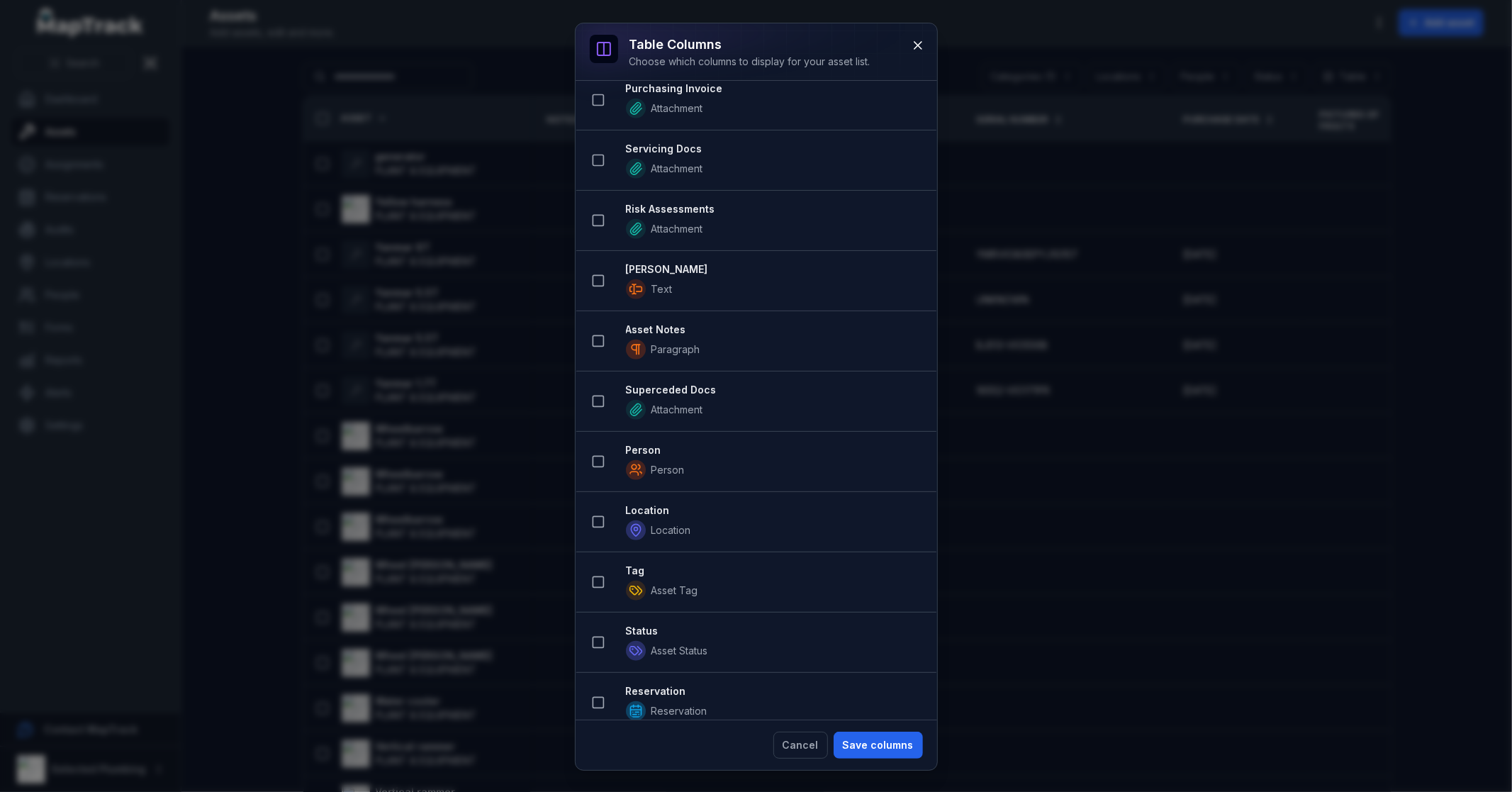
scroll to position [866, 0]
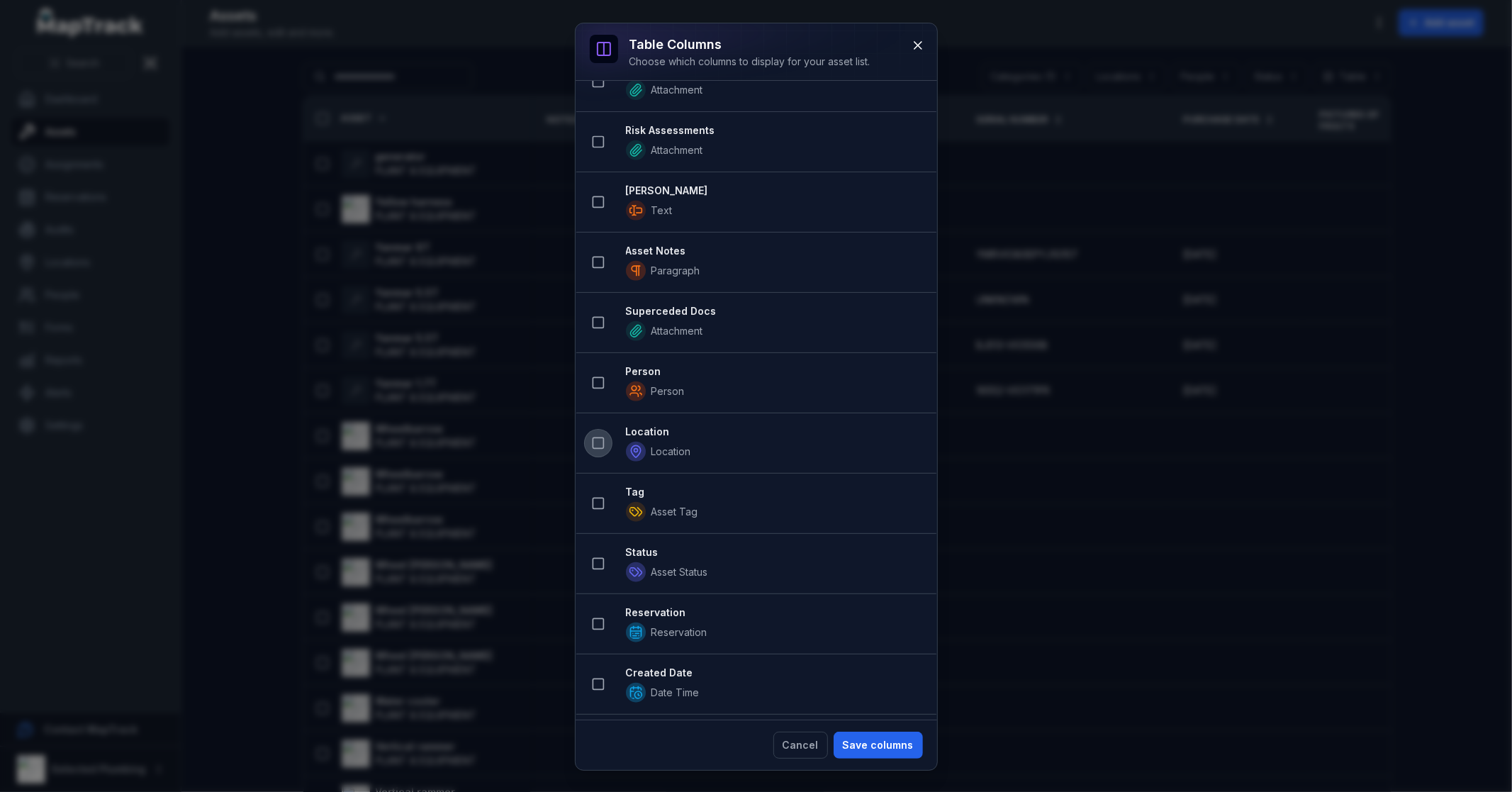
click at [606, 438] on button at bounding box center [597, 443] width 27 height 27
click at [870, 742] on button "Save columns" at bounding box center [878, 744] width 90 height 27
